Goal: Information Seeking & Learning: Understand process/instructions

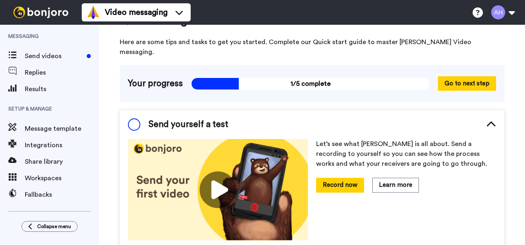
scroll to position [38, 0]
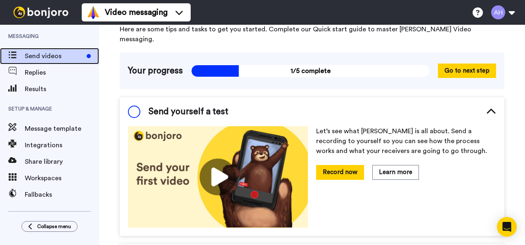
click at [23, 52] on span at bounding box center [12, 56] width 25 height 8
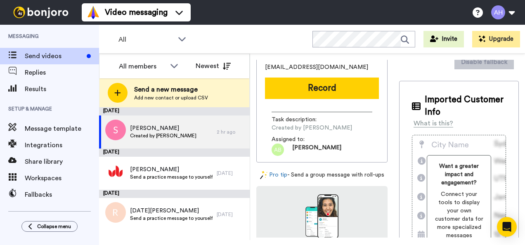
scroll to position [41, 0]
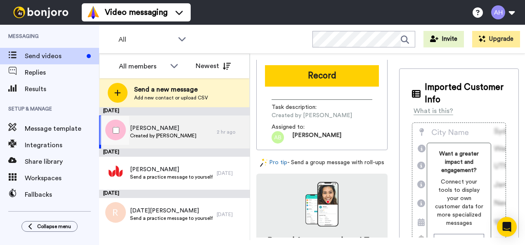
click at [156, 135] on span "Created by Ashley Bennett" at bounding box center [163, 136] width 66 height 7
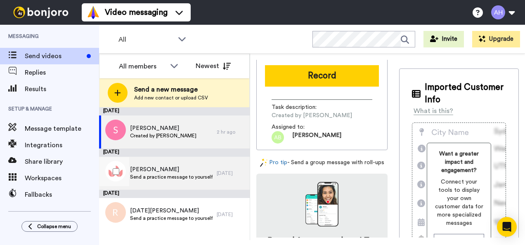
click at [162, 178] on span "Send a practice message to yourself" at bounding box center [171, 177] width 83 height 7
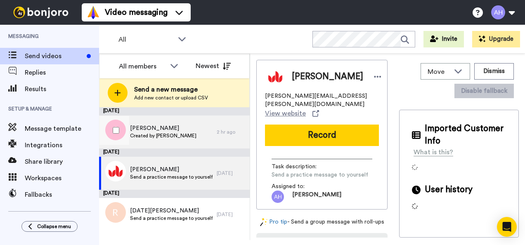
click at [171, 124] on span "STEPHINE" at bounding box center [163, 128] width 66 height 8
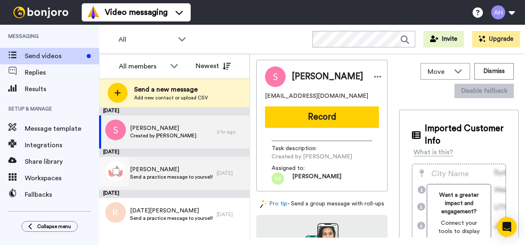
click at [174, 166] on span "[PERSON_NAME]" at bounding box center [171, 170] width 83 height 8
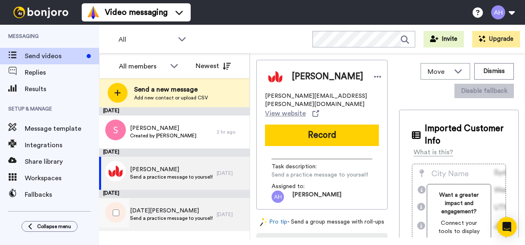
click at [178, 212] on span "[DATE][PERSON_NAME]" at bounding box center [171, 211] width 83 height 8
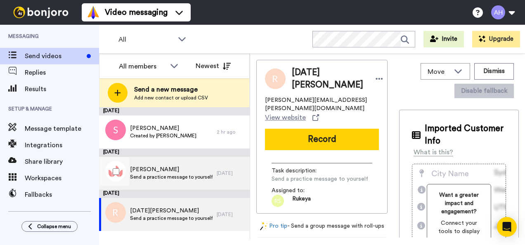
click at [187, 170] on span "[PERSON_NAME]" at bounding box center [171, 170] width 83 height 8
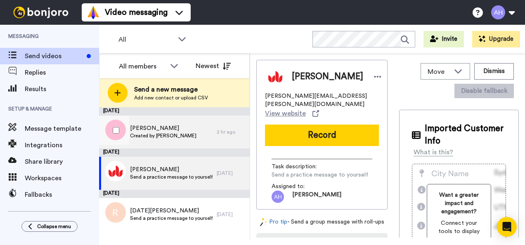
click at [181, 135] on span "Created by Ashley Bennett" at bounding box center [163, 136] width 66 height 7
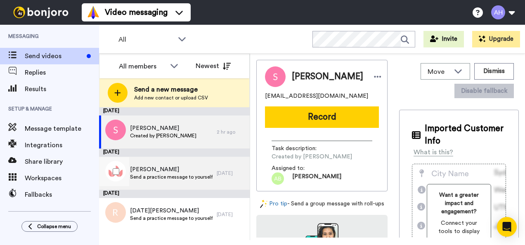
click at [168, 172] on span "[PERSON_NAME]" at bounding box center [171, 170] width 83 height 8
